Goal: Book appointment/travel/reservation

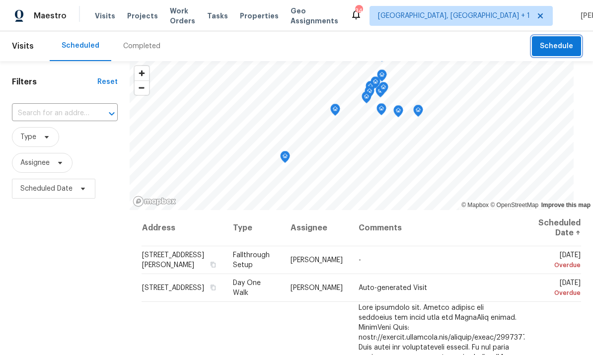
click at [564, 44] on span "Schedule" at bounding box center [556, 46] width 33 height 12
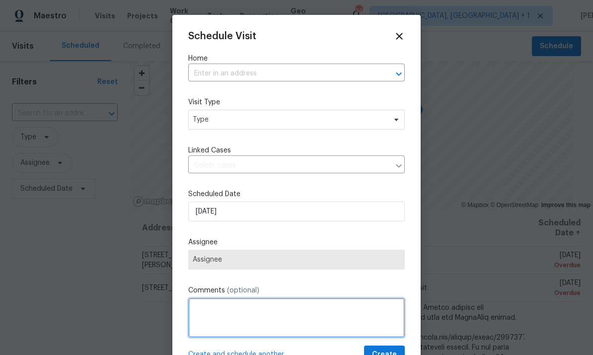
click at [230, 302] on textarea at bounding box center [296, 318] width 217 height 40
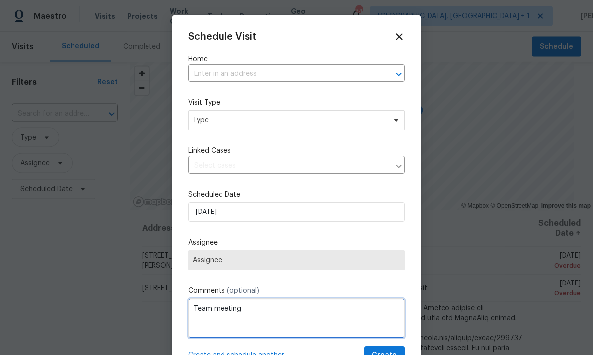
type textarea "Team meeting"
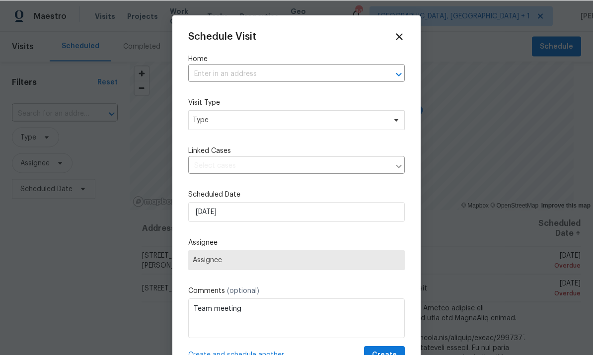
click at [224, 74] on input "text" at bounding box center [282, 73] width 189 height 15
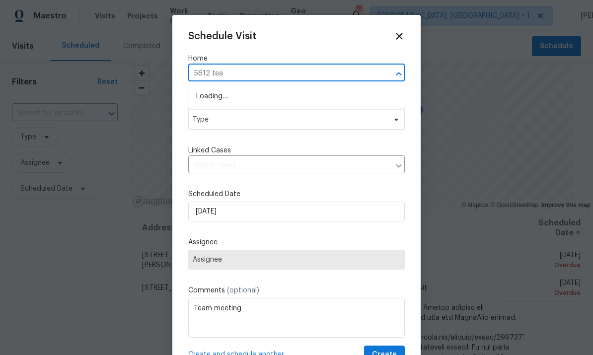
type input "5612 teal"
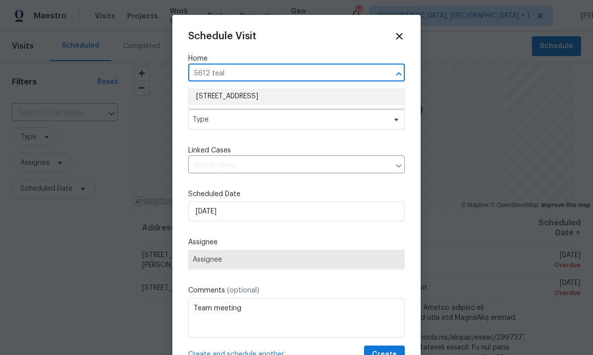
click at [281, 96] on li "[STREET_ADDRESS]" at bounding box center [296, 96] width 217 height 16
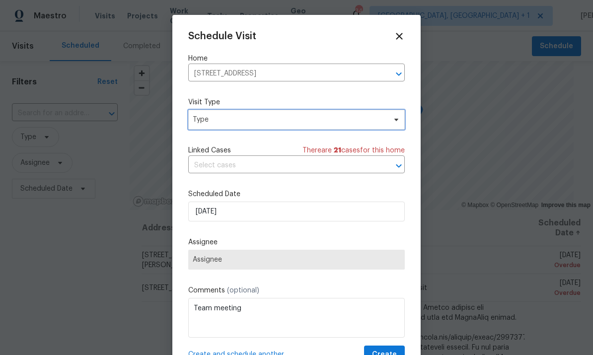
click at [386, 122] on span "Type" at bounding box center [296, 120] width 217 height 20
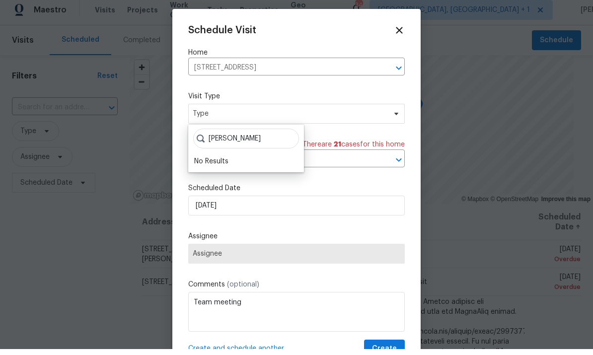
scroll to position [6, 0]
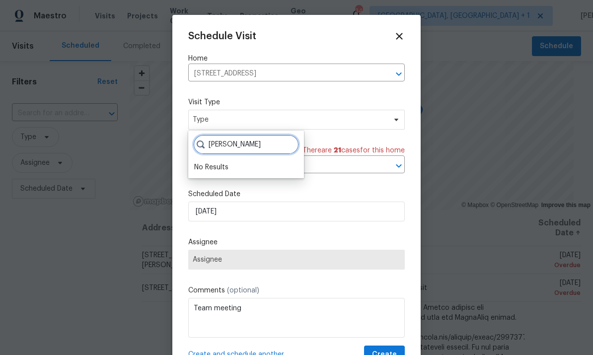
click at [252, 137] on input "[PERSON_NAME]" at bounding box center [246, 145] width 106 height 20
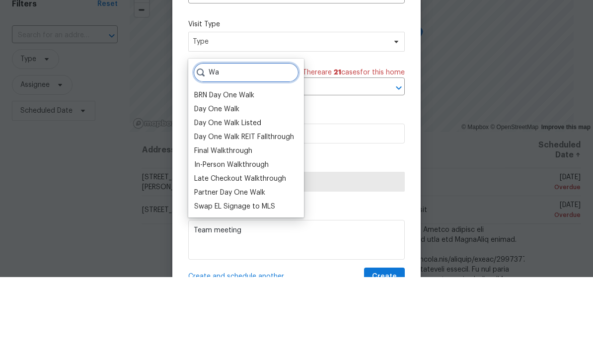
type input "W"
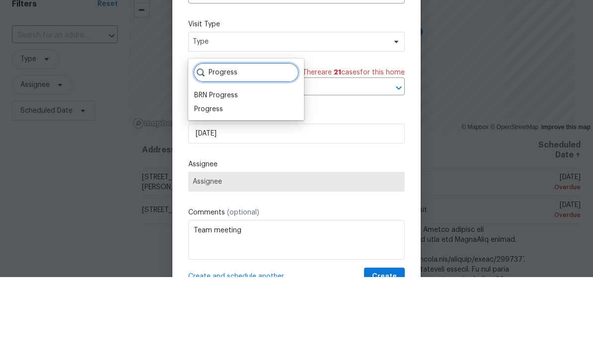
type input "Progress"
click at [220, 182] on div "Progress" at bounding box center [208, 187] width 29 height 10
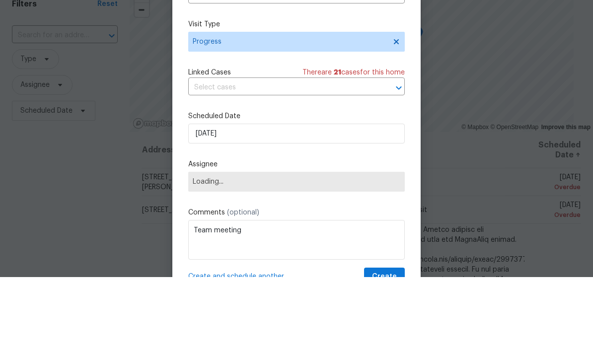
scroll to position [37, 0]
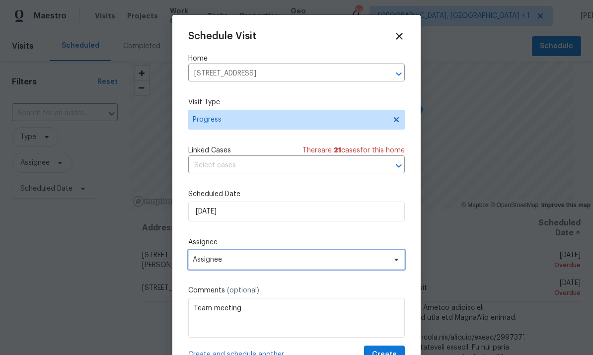
click at [393, 262] on icon at bounding box center [396, 260] width 8 height 8
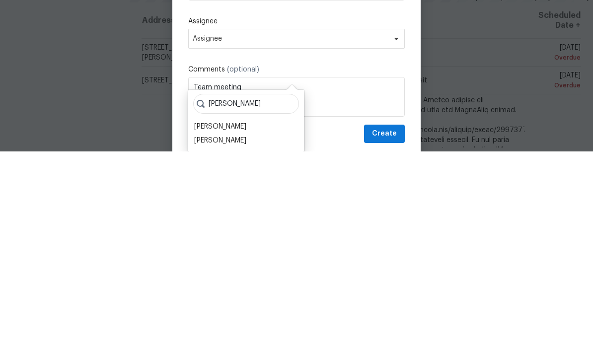
scroll to position [19, 0]
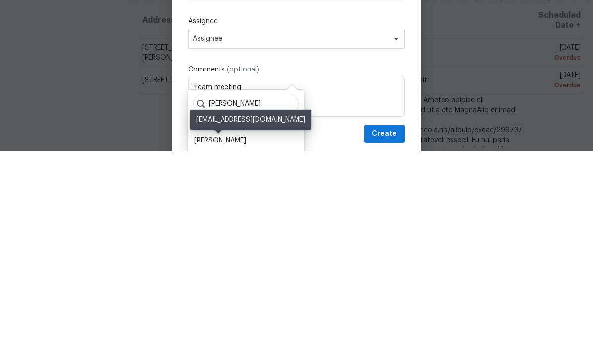
type input "[PERSON_NAME]"
click at [224, 339] on div "[PERSON_NAME]" at bounding box center [220, 344] width 52 height 10
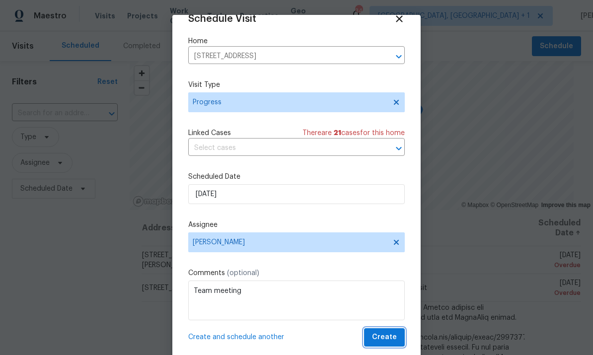
click at [392, 331] on button "Create" at bounding box center [384, 337] width 41 height 18
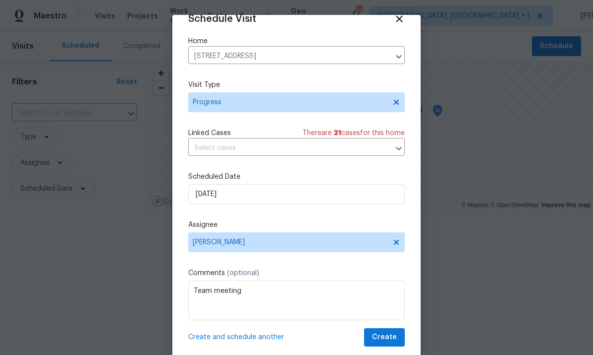
scroll to position [0, 0]
